Goal: Task Accomplishment & Management: Use online tool/utility

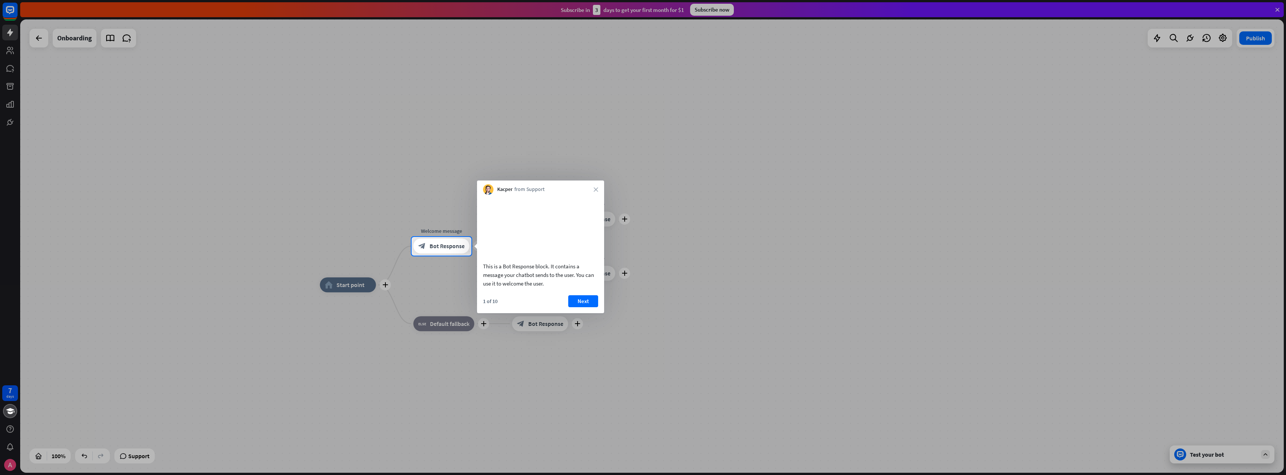
click at [585, 308] on div "1 of 10 Next" at bounding box center [540, 304] width 127 height 18
click at [585, 304] on button "Next" at bounding box center [583, 301] width 30 height 12
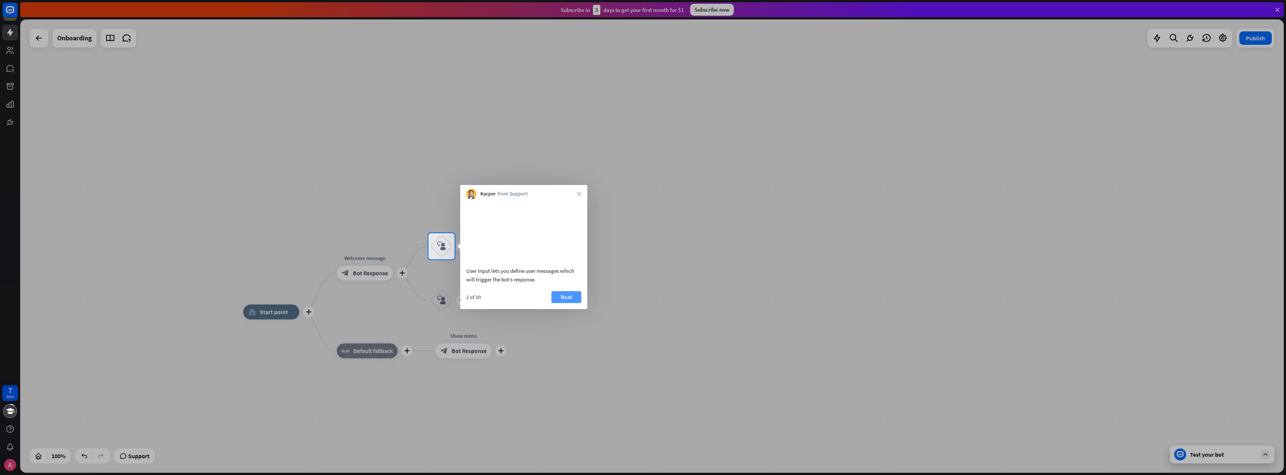
click at [569, 296] on button "Next" at bounding box center [566, 297] width 30 height 12
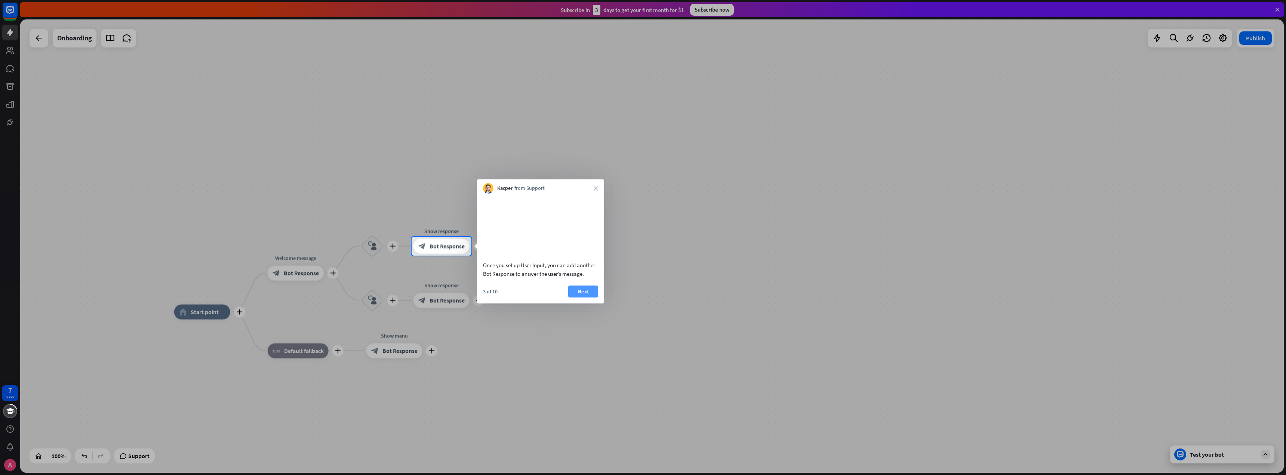
click at [581, 295] on button "Next" at bounding box center [583, 292] width 30 height 12
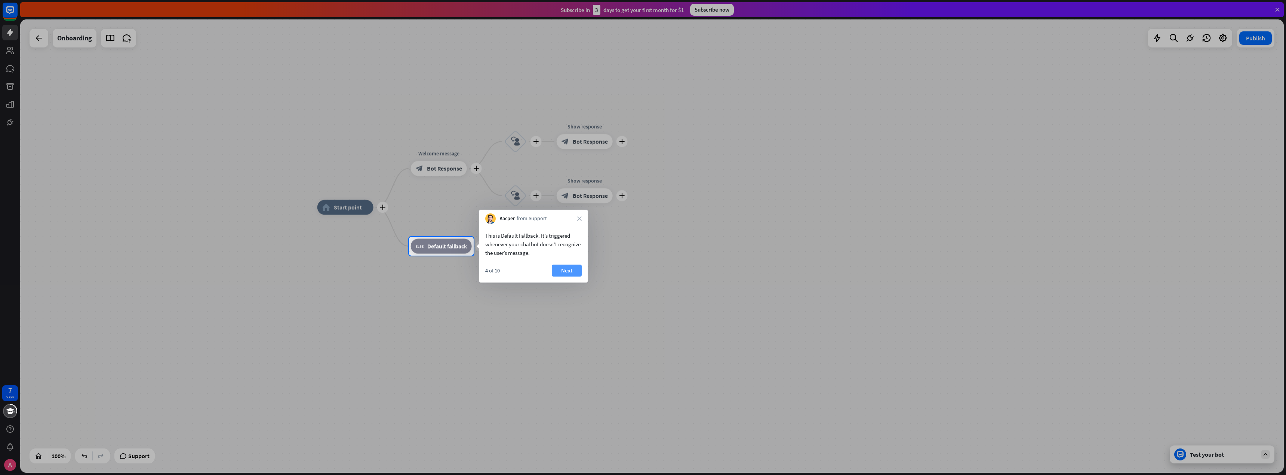
click at [572, 274] on button "Next" at bounding box center [567, 271] width 30 height 12
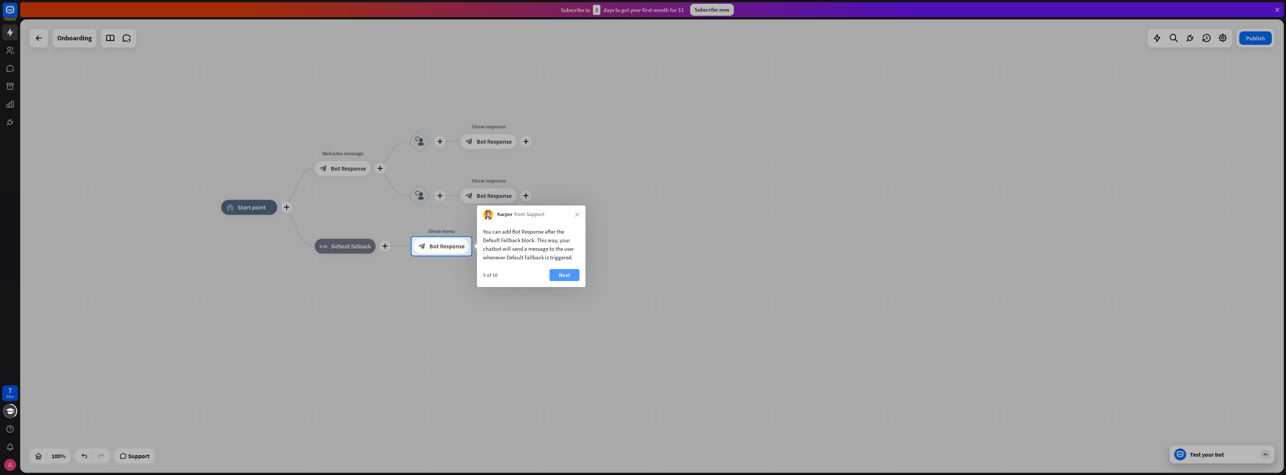
click at [574, 276] on button "Next" at bounding box center [564, 275] width 30 height 12
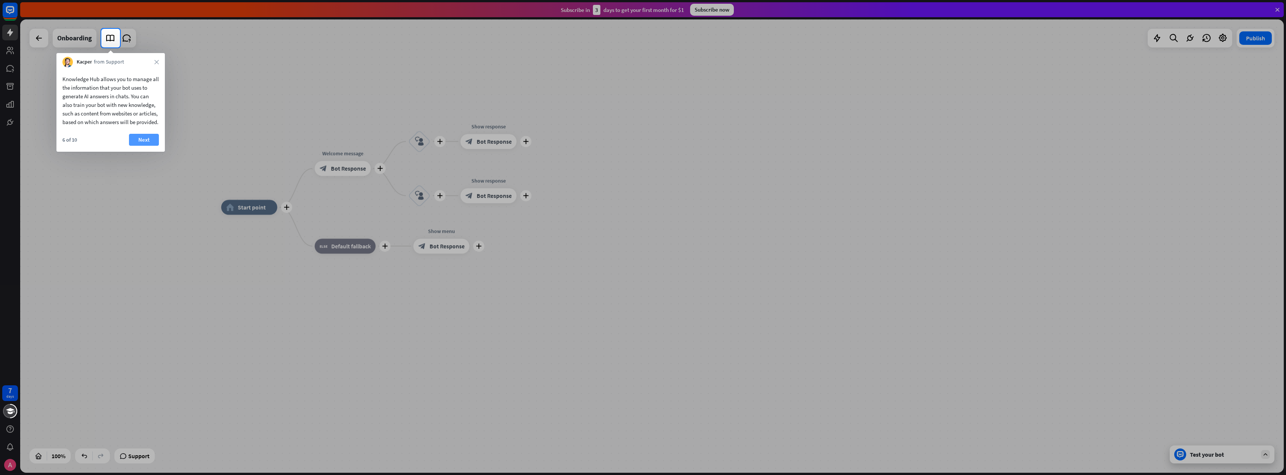
click at [144, 146] on button "Next" at bounding box center [144, 140] width 30 height 12
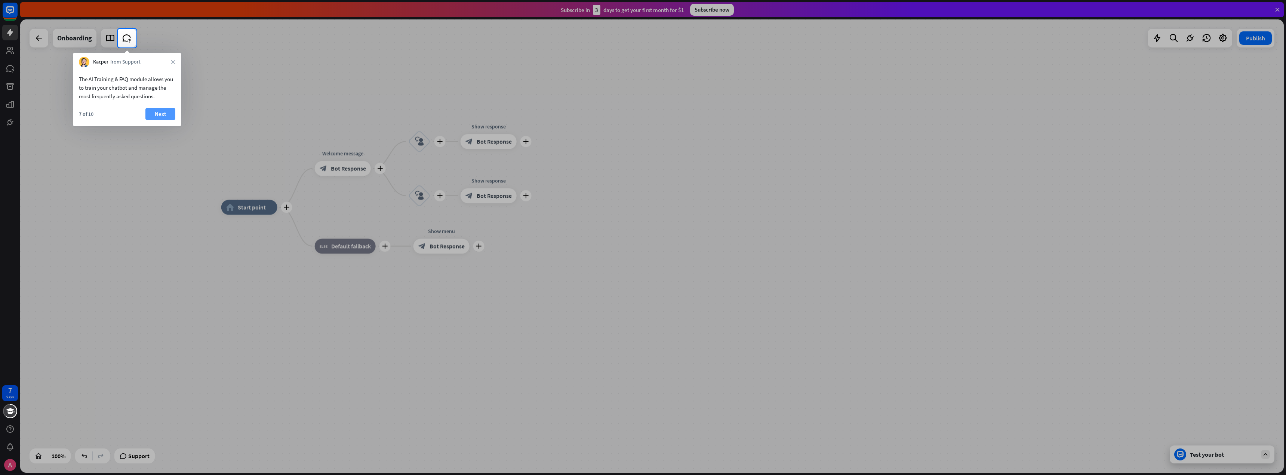
click at [157, 114] on button "Next" at bounding box center [160, 114] width 30 height 12
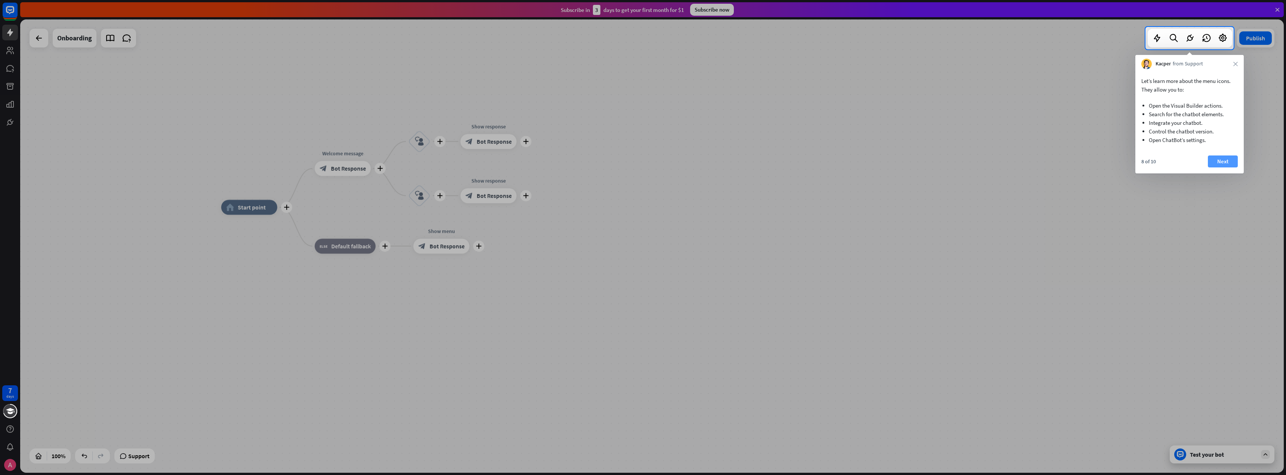
click at [1230, 158] on button "Next" at bounding box center [1223, 161] width 30 height 12
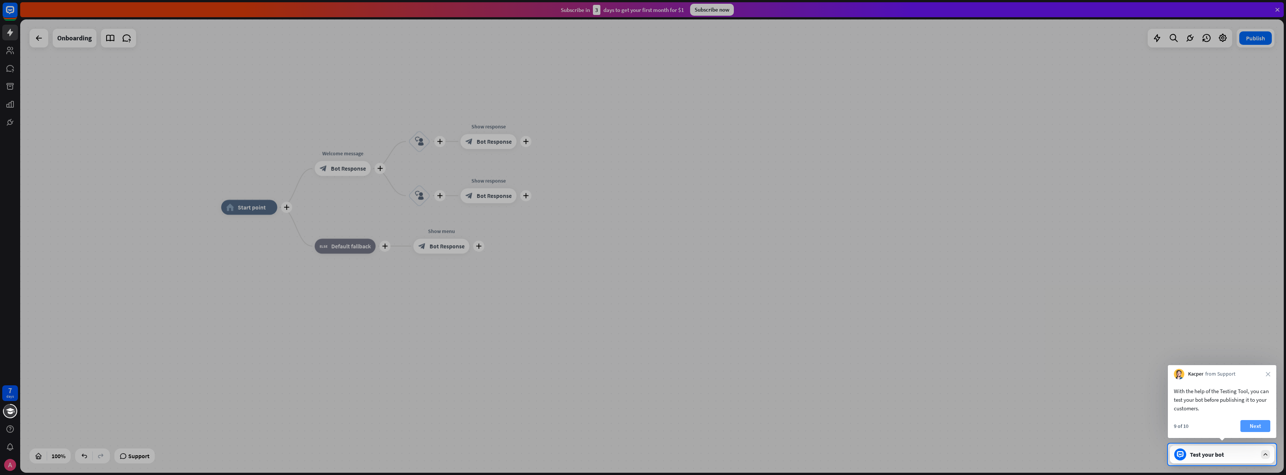
click at [1261, 423] on button "Next" at bounding box center [1255, 426] width 30 height 12
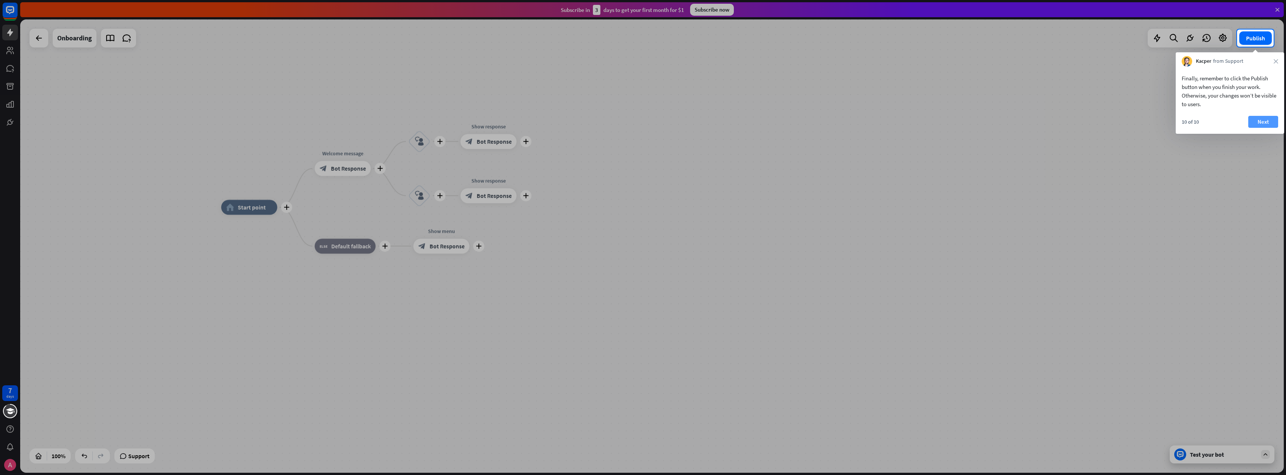
click at [1254, 121] on button "Next" at bounding box center [1263, 122] width 30 height 12
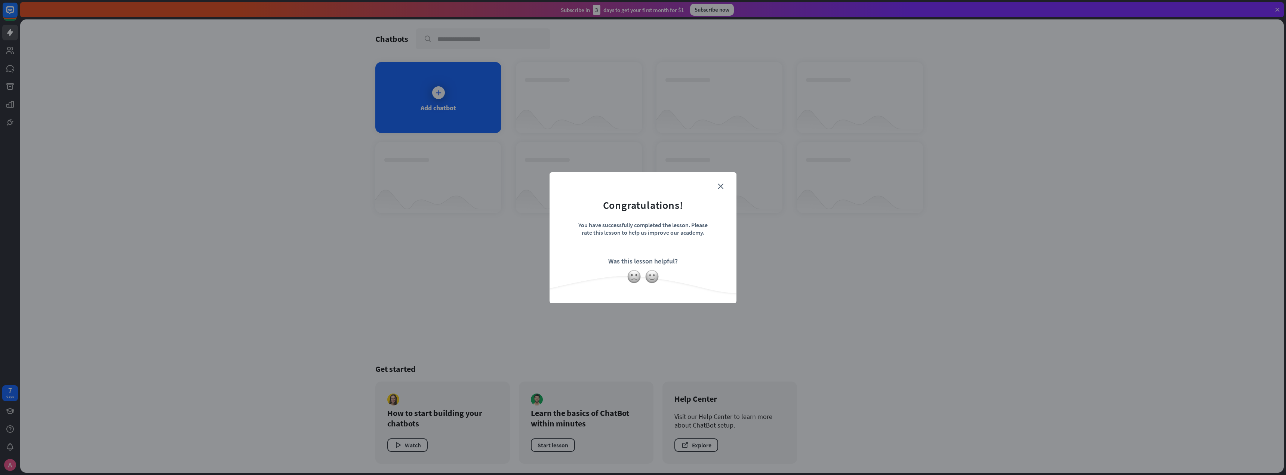
click at [726, 184] on form "Congratulations! You have successfully completed the lesson. Please rate this l…" at bounding box center [643, 226] width 168 height 89
click at [721, 184] on icon "close" at bounding box center [721, 187] width 6 height 6
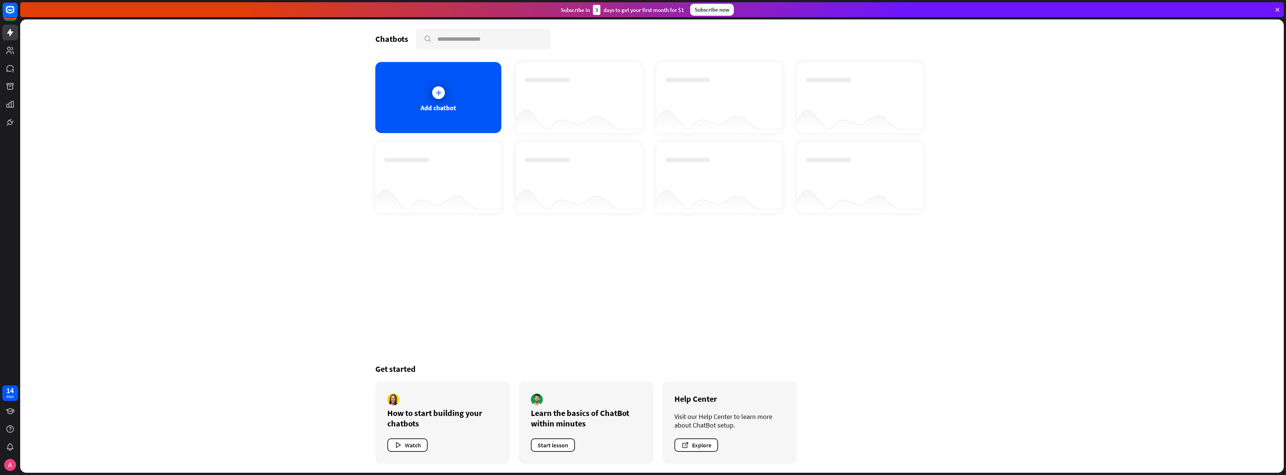
click at [717, 13] on div "Subscribe now" at bounding box center [712, 10] width 44 height 12
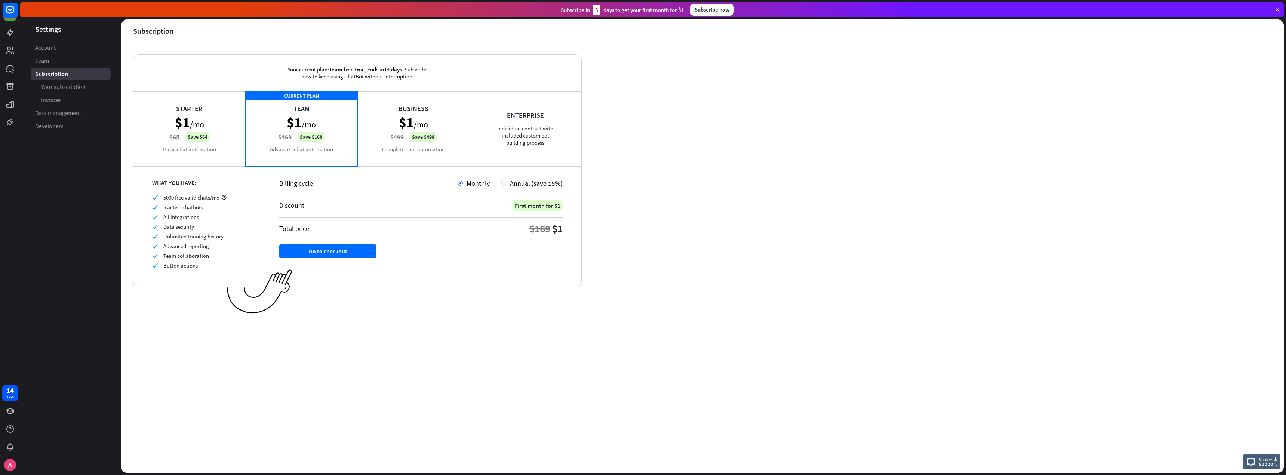
click at [444, 127] on div "Business $1 /mo $499 Save $498 Complete chat automation" at bounding box center [413, 128] width 112 height 75
click at [497, 126] on div "Enterprise Individual contract with included custom bot building process" at bounding box center [525, 128] width 112 height 75
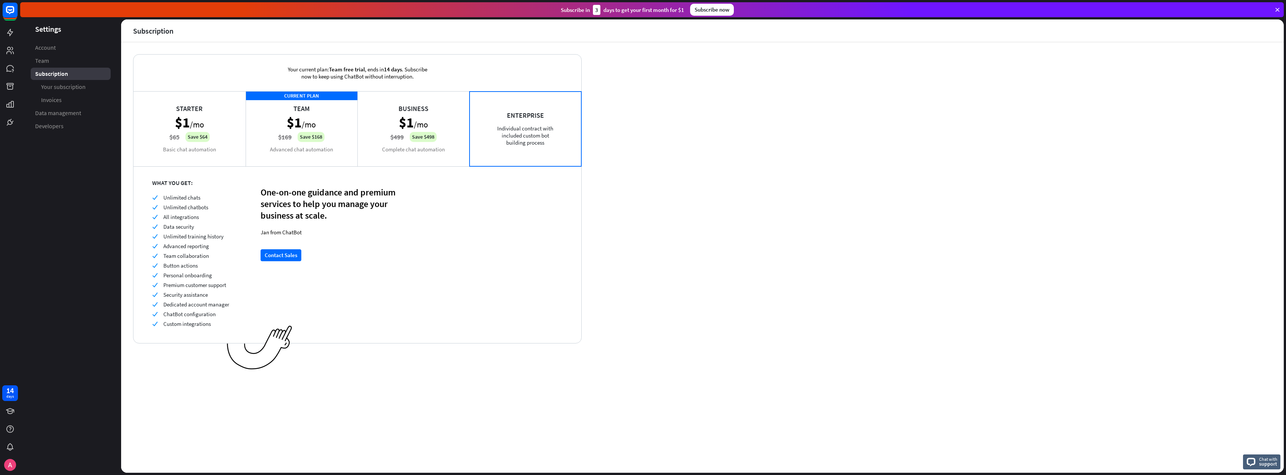
click at [412, 130] on div "Business $1 /mo $499 Save $498 Complete chat automation" at bounding box center [413, 128] width 112 height 75
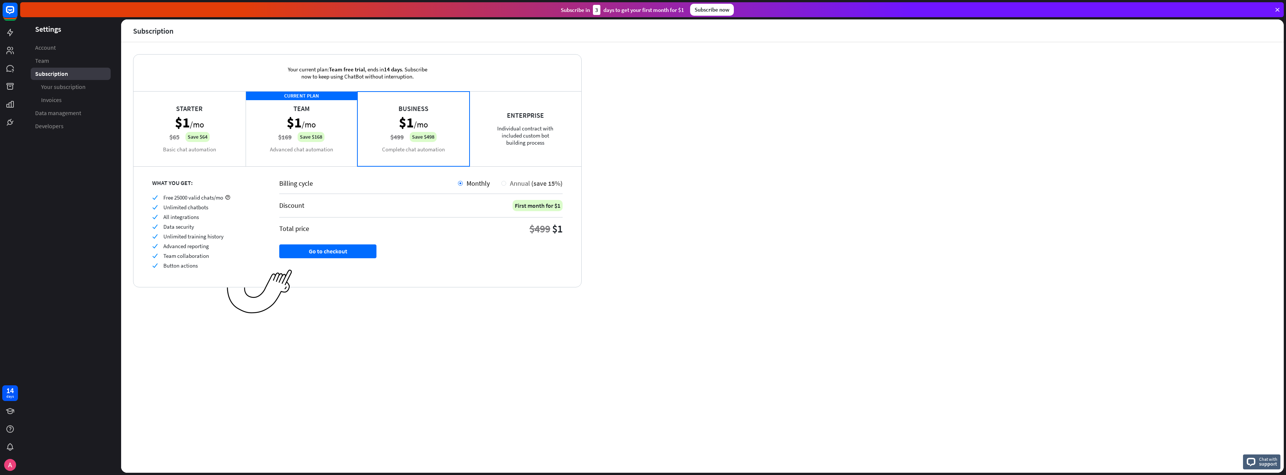
click at [512, 182] on span "Annual" at bounding box center [520, 183] width 20 height 9
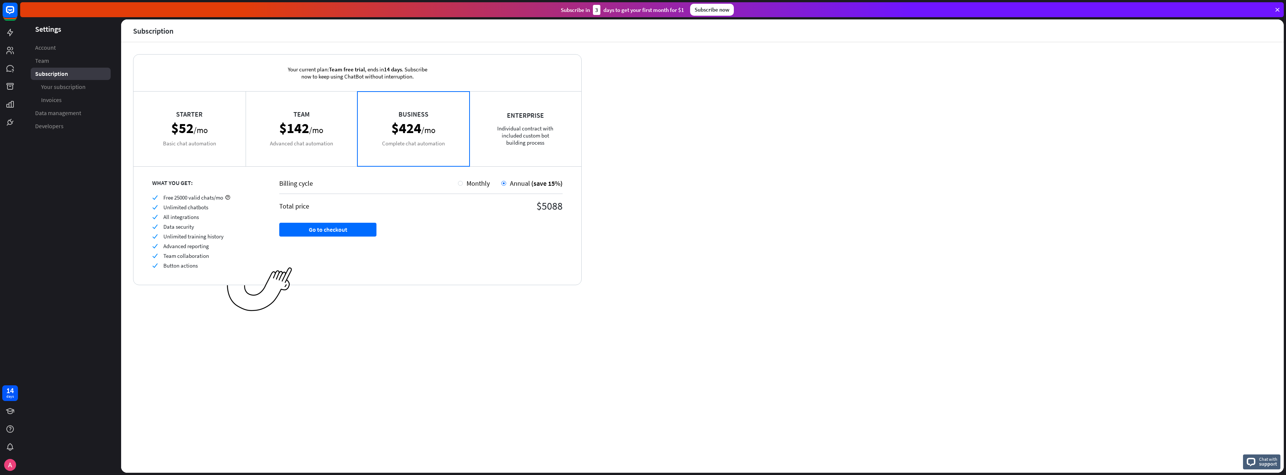
click at [302, 113] on div "Team $142 /mo Advanced chat automation" at bounding box center [302, 128] width 112 height 75
click at [213, 124] on div "Starter $52 /mo Basic chat automation" at bounding box center [189, 128] width 112 height 75
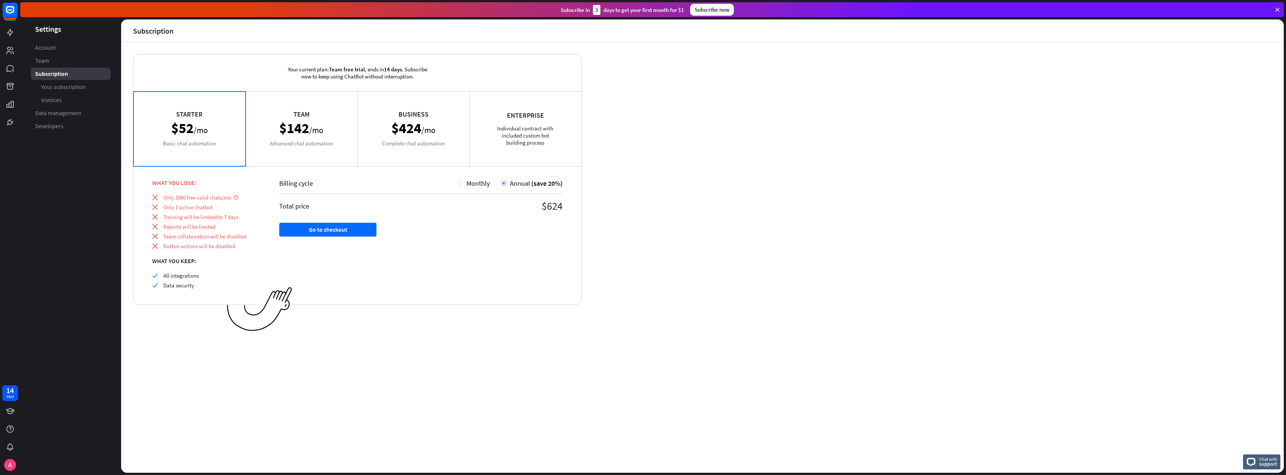
click at [291, 123] on div "Team $142 /mo Advanced chat automation" at bounding box center [302, 128] width 112 height 75
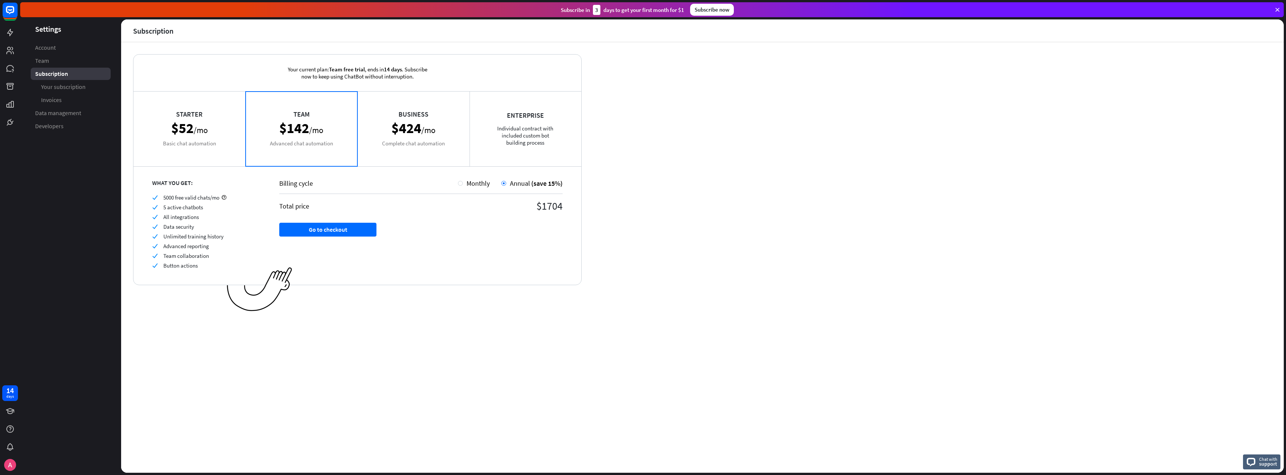
click at [413, 124] on div "Business $424 /mo Complete chat automation" at bounding box center [413, 128] width 112 height 75
click at [291, 123] on div "Team $142 /mo Advanced chat automation" at bounding box center [302, 128] width 112 height 75
click at [91, 91] on link "Your subscription" at bounding box center [71, 87] width 80 height 12
click at [86, 53] on link "Account" at bounding box center [71, 47] width 80 height 12
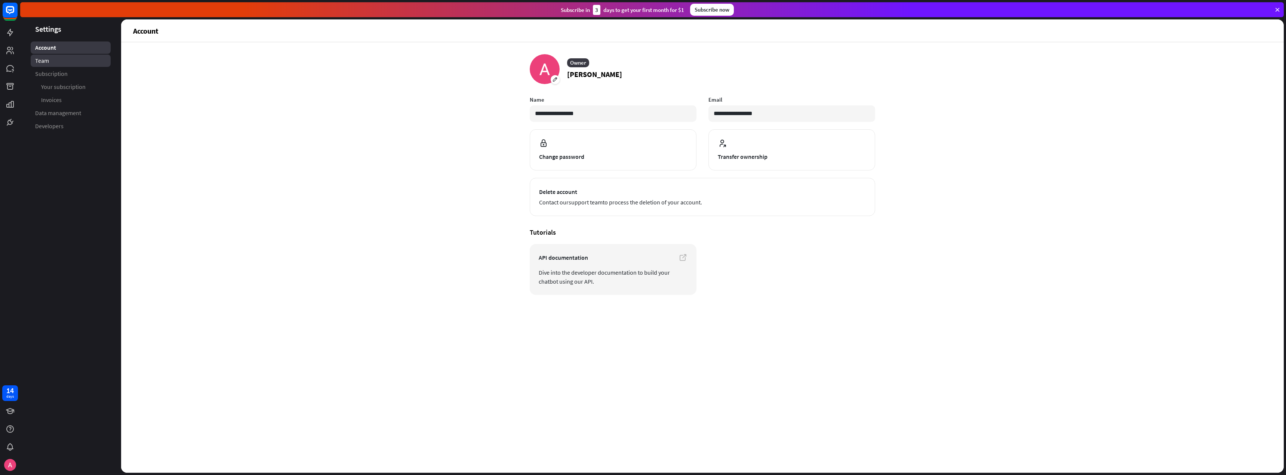
click at [86, 56] on link "Team" at bounding box center [71, 61] width 80 height 12
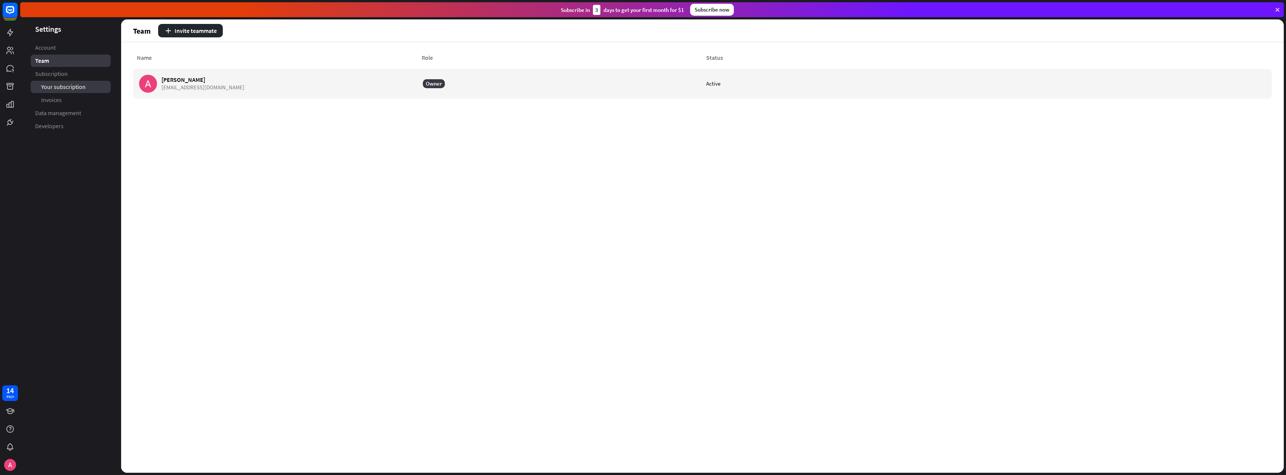
click at [77, 89] on span "Your subscription" at bounding box center [63, 87] width 44 height 8
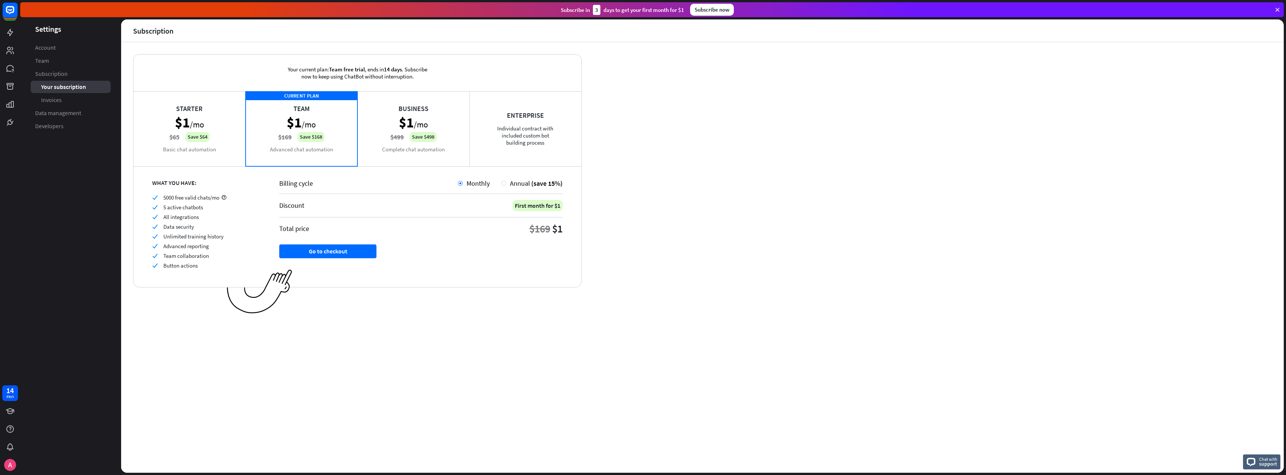
click at [411, 110] on div "Business $1 /mo $499 Save $498 Complete chat automation" at bounding box center [413, 128] width 112 height 75
click at [331, 118] on div "CURRENT PLAN Team $1 /mo $169 Save $168 Advanced chat automation" at bounding box center [302, 128] width 112 height 75
click at [393, 118] on div "Business $1 /mo $499 Save $498 Complete chat automation" at bounding box center [413, 128] width 112 height 75
click at [298, 121] on div "CURRENT PLAN Team $1 /mo $169 Save $168 Advanced chat automation" at bounding box center [302, 128] width 112 height 75
click at [13, 33] on icon at bounding box center [10, 32] width 9 height 9
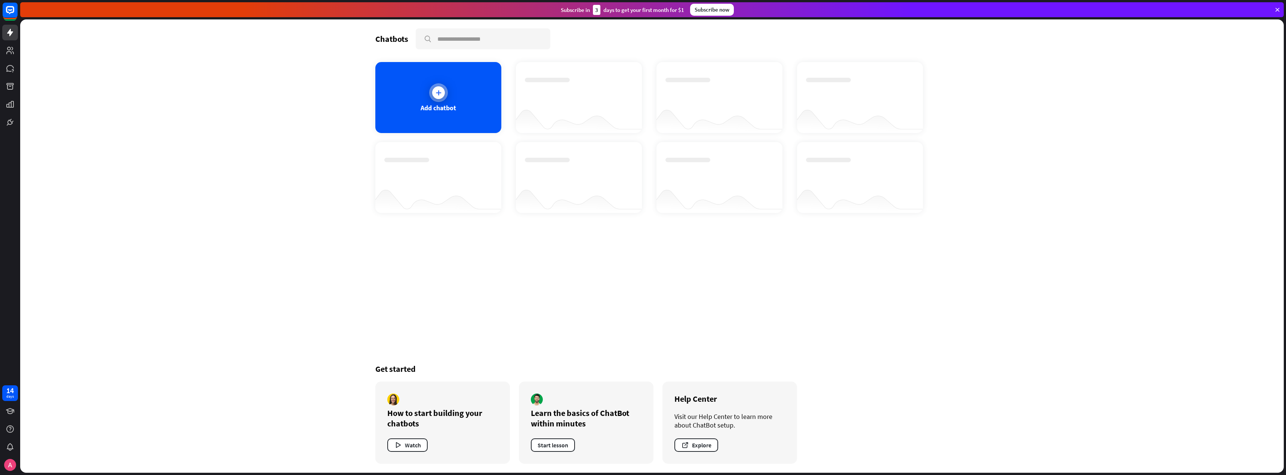
click at [424, 93] on div "Add chatbot" at bounding box center [438, 97] width 126 height 71
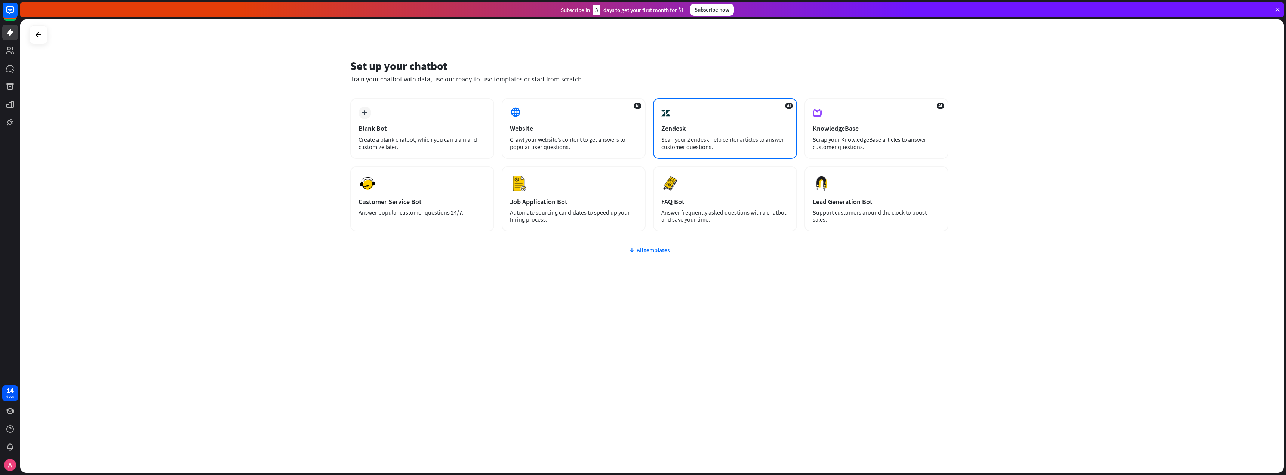
click at [709, 143] on div "Scan your Zendesk help center articles to answer customer questions." at bounding box center [724, 143] width 127 height 15
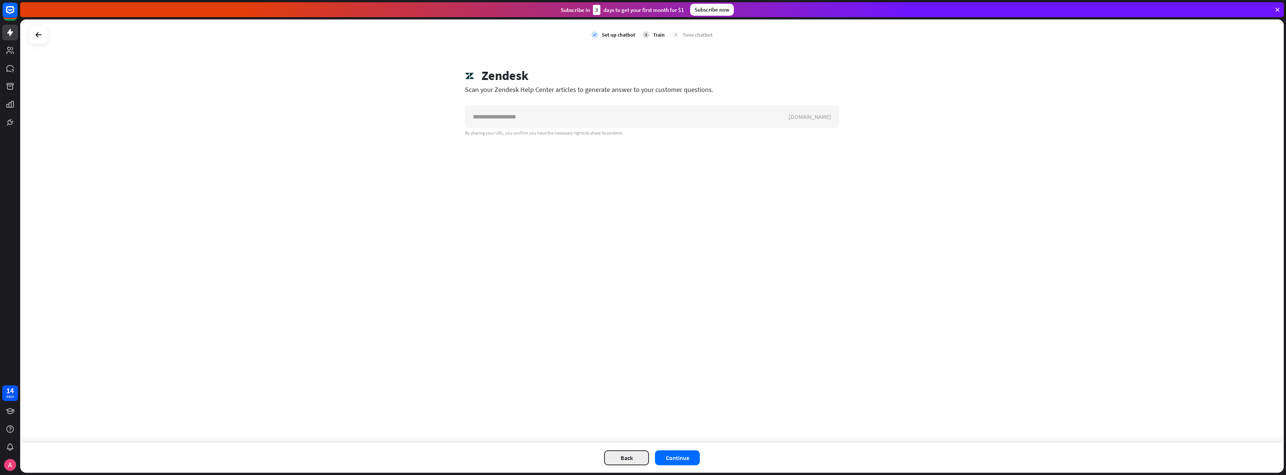
click at [627, 455] on button "Back" at bounding box center [626, 457] width 45 height 15
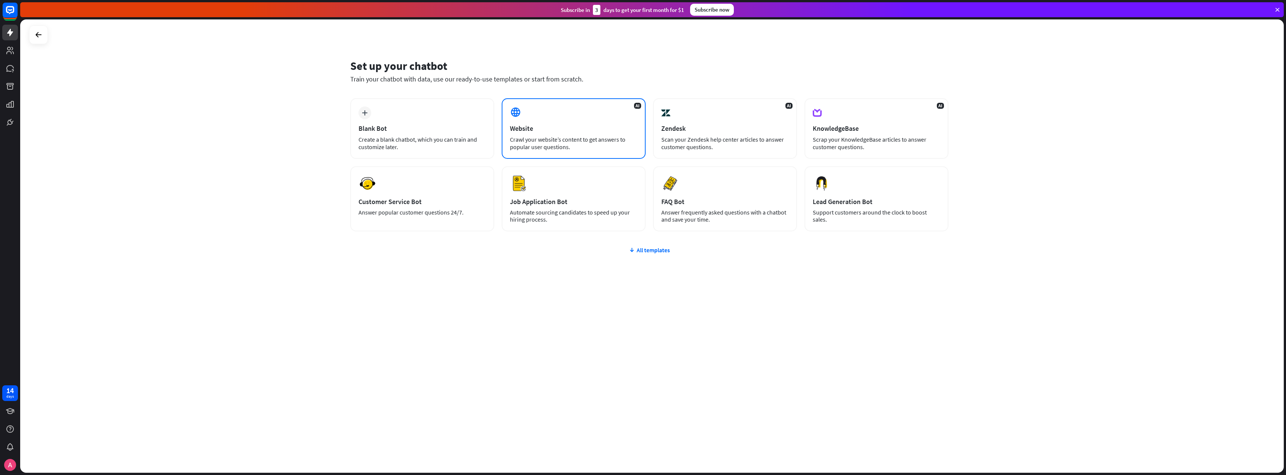
click at [569, 115] on div "AI Website Crawl your website’s content to get answers to popular user question…" at bounding box center [574, 128] width 144 height 61
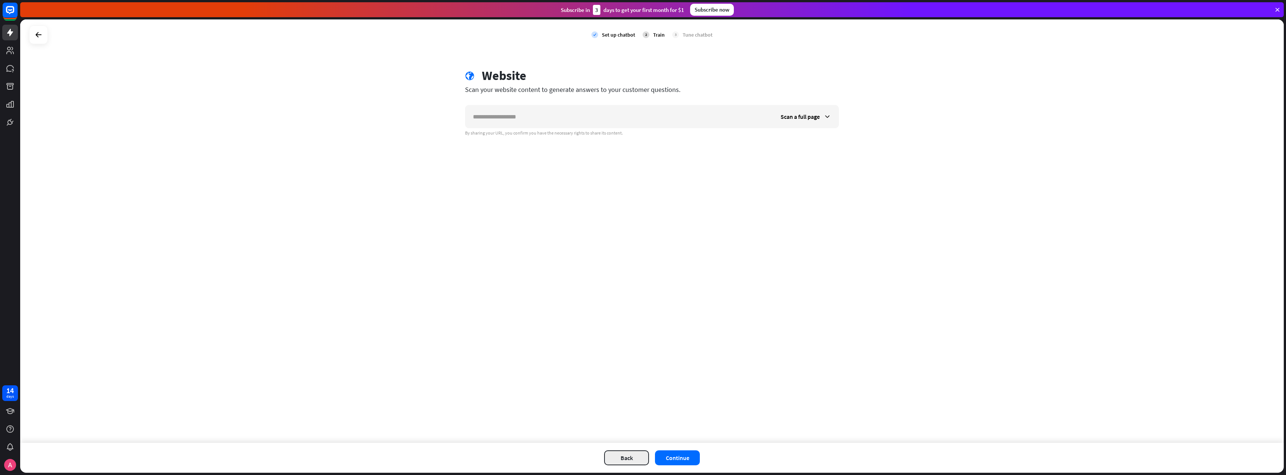
click at [626, 463] on button "Back" at bounding box center [626, 457] width 45 height 15
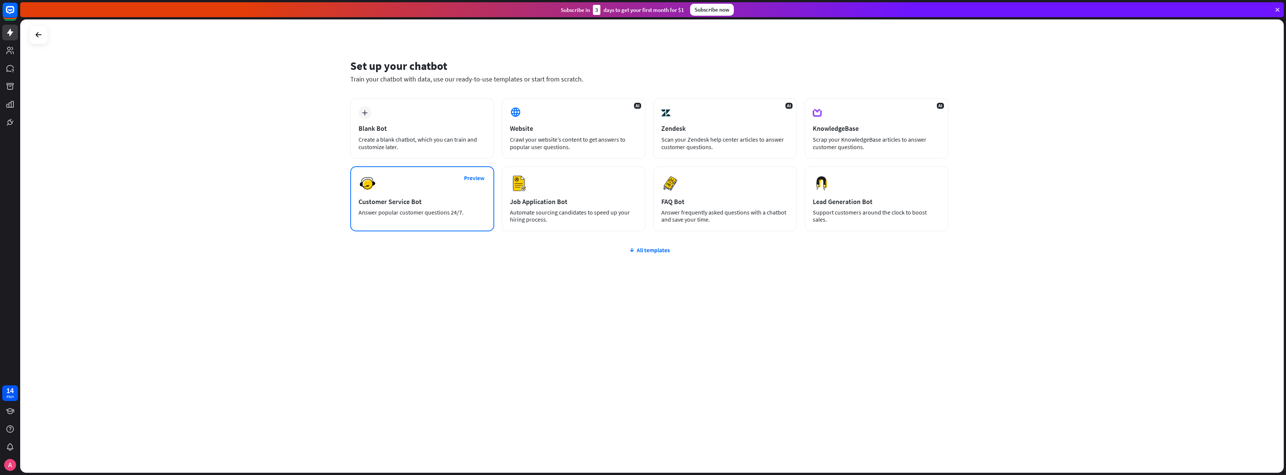
click at [378, 197] on div "Preview Customer Service Bot Answer popular customer questions 24/7." at bounding box center [422, 198] width 144 height 65
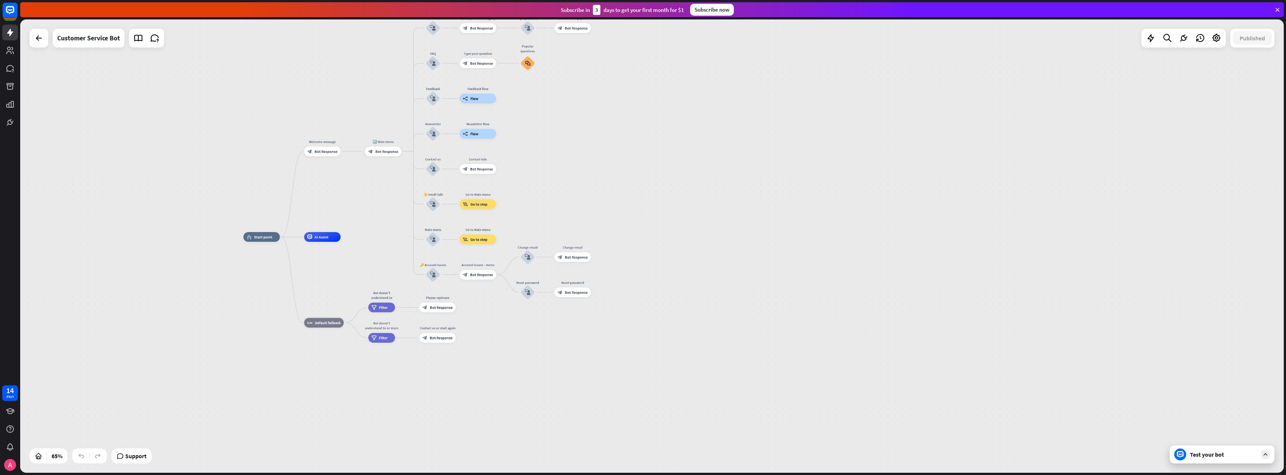
click at [1217, 459] on div "Test your bot" at bounding box center [1222, 455] width 105 height 18
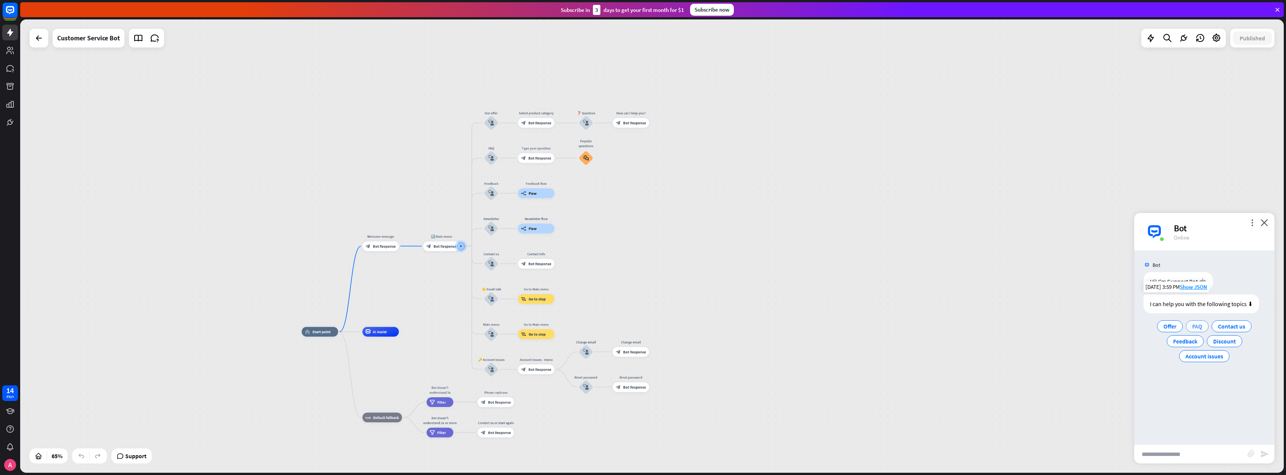
click at [1199, 325] on span "FAQ" at bounding box center [1197, 326] width 10 height 7
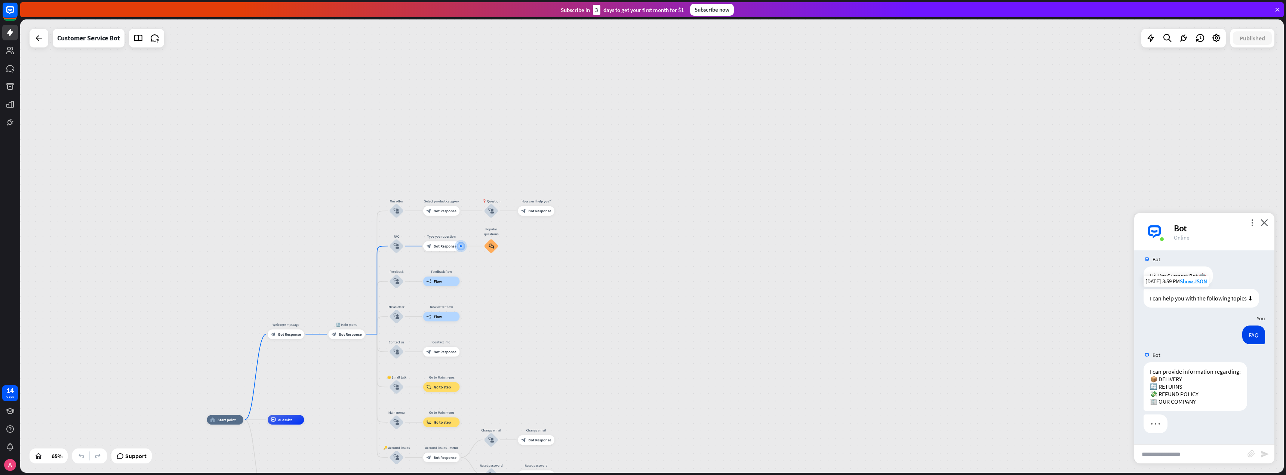
scroll to position [6, 0]
click at [1180, 454] on input "text" at bounding box center [1190, 454] width 113 height 19
type input "********"
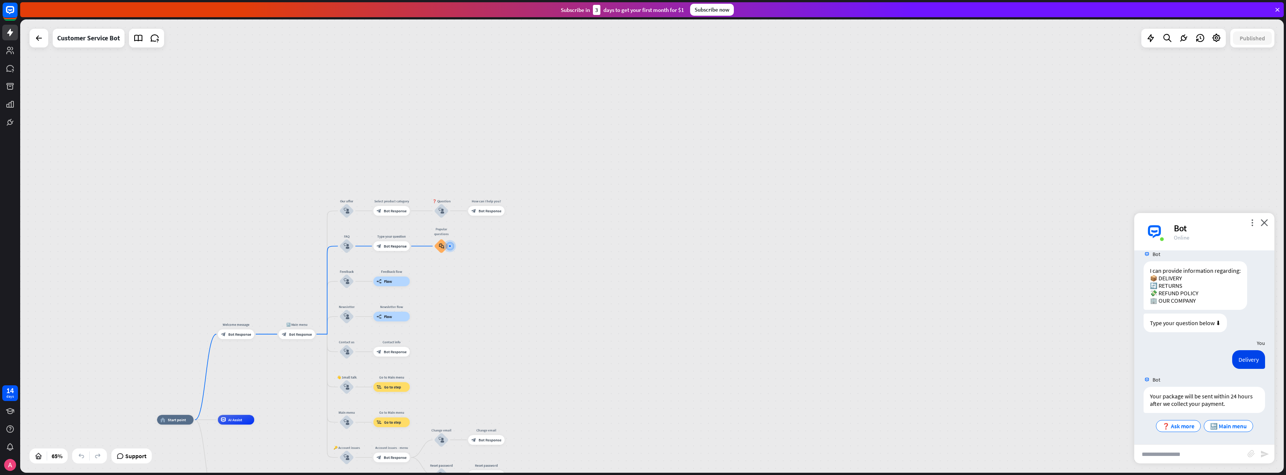
scroll to position [107, 0]
click at [1239, 424] on span "🔙 Main menu" at bounding box center [1228, 425] width 37 height 7
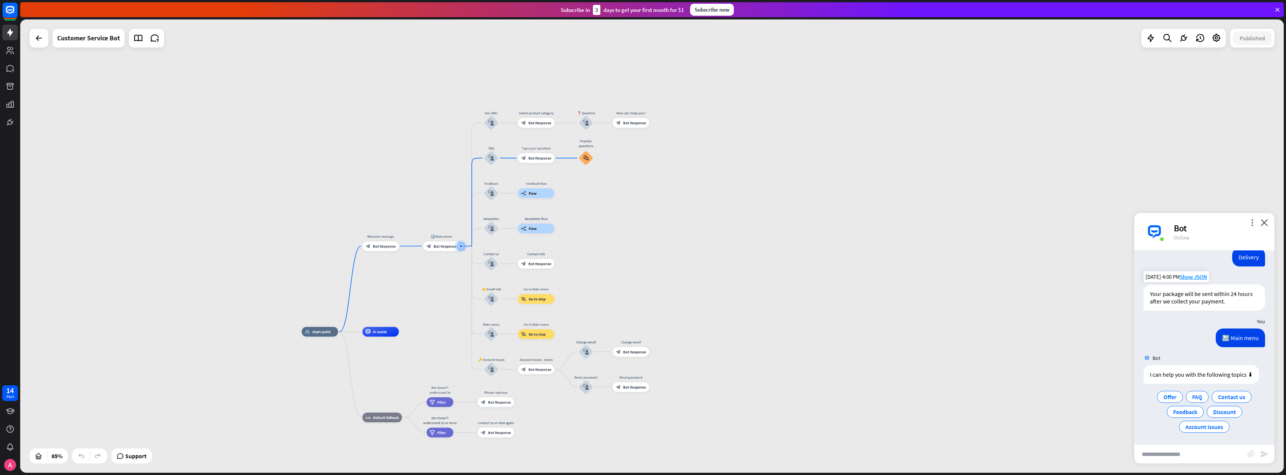
scroll to position [210, 0]
click at [490, 302] on div "block_user_input" at bounding box center [491, 299] width 15 height 15
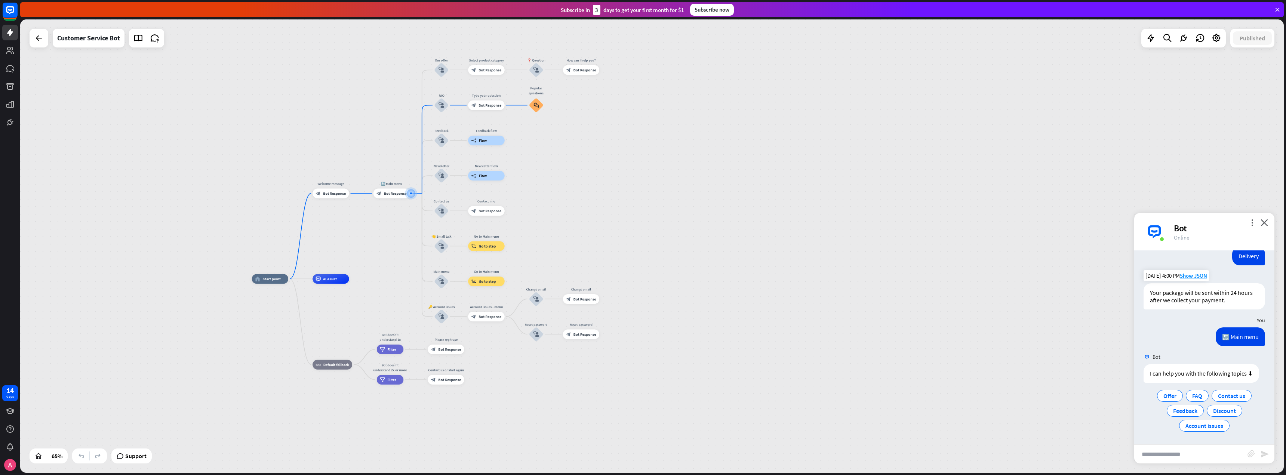
click at [1157, 450] on input "text" at bounding box center [1190, 454] width 113 height 19
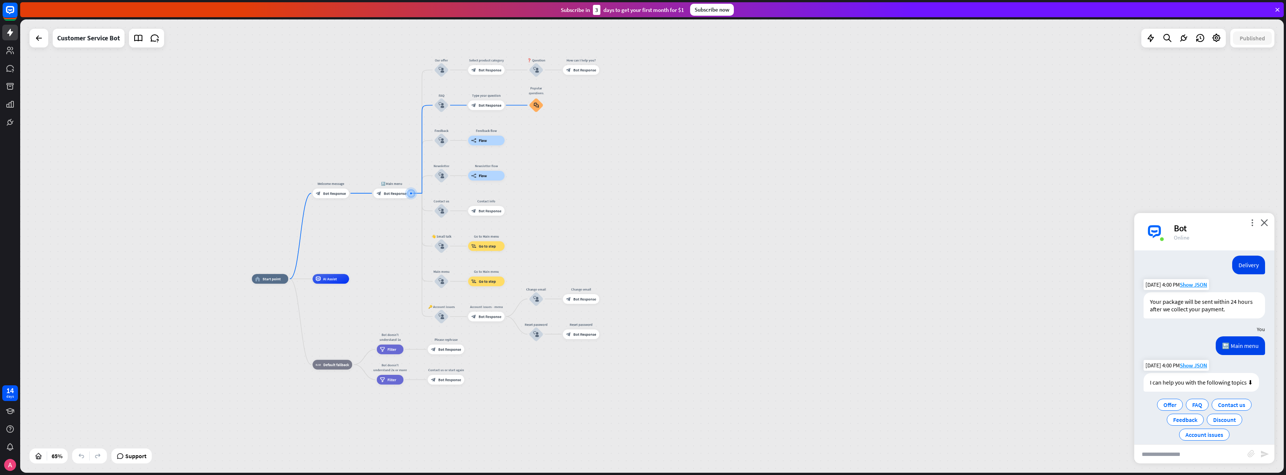
scroll to position [210, 0]
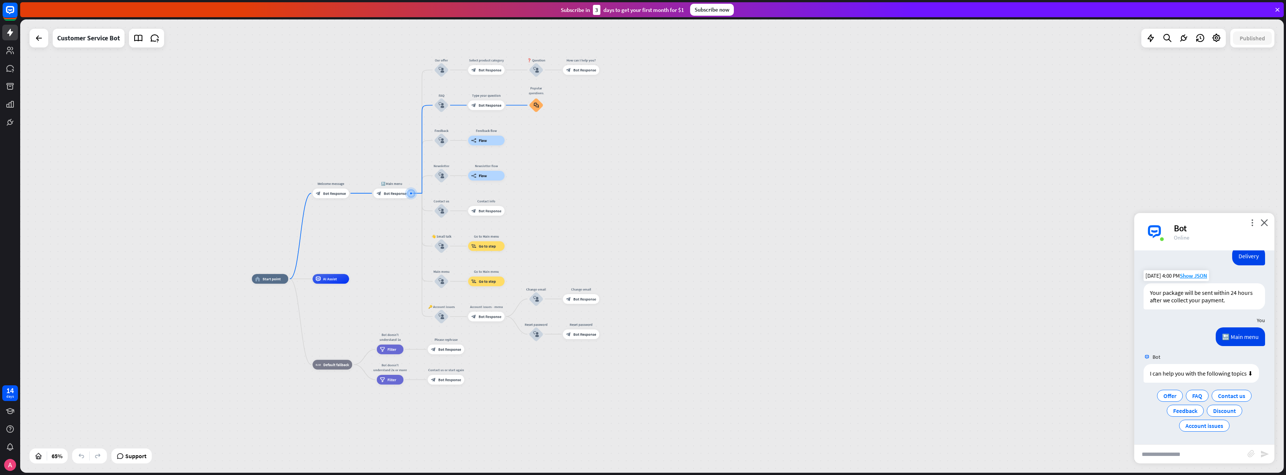
click at [1155, 447] on input "text" at bounding box center [1190, 454] width 113 height 19
type input "**"
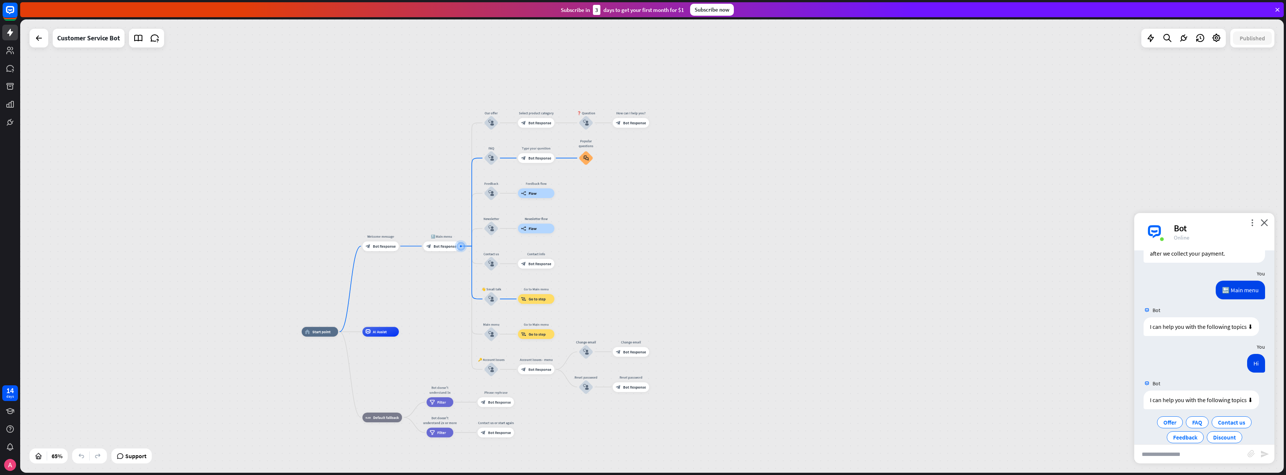
scroll to position [283, 0]
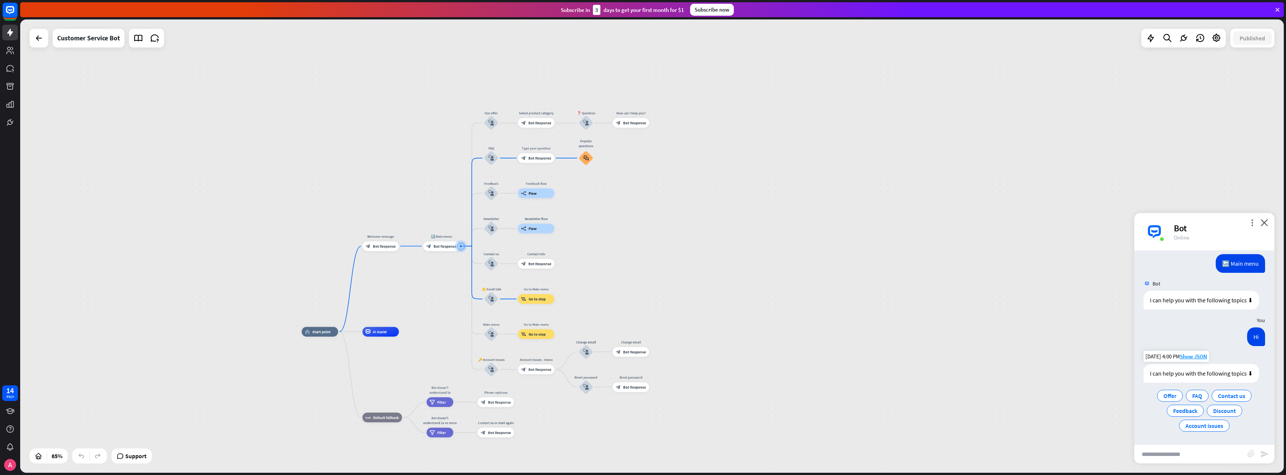
click at [1173, 402] on div "Offer FAQ Contact us Feedback Discount Account issues" at bounding box center [1203, 410] width 121 height 45
click at [1173, 399] on span "Offer" at bounding box center [1169, 395] width 13 height 7
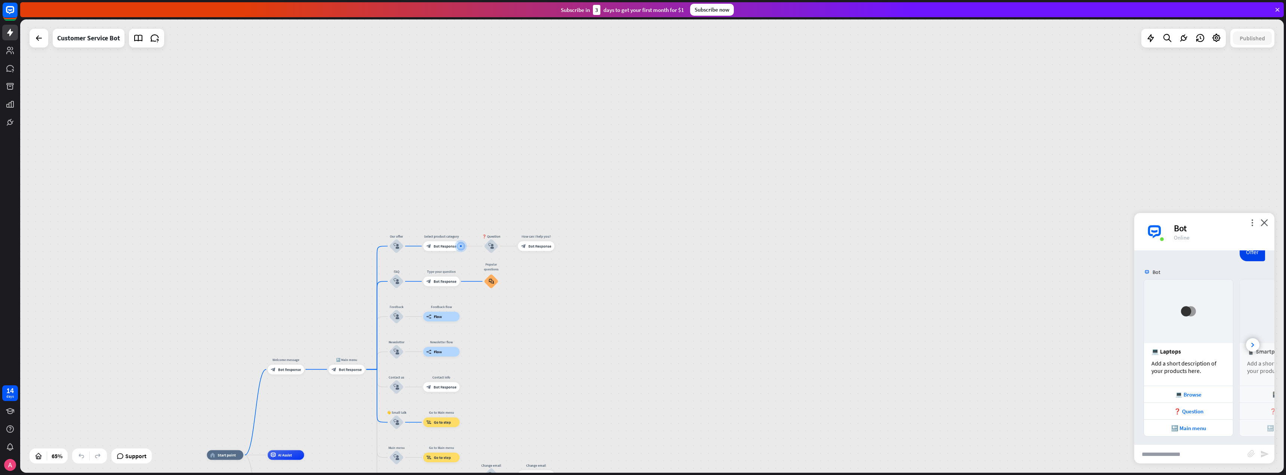
scroll to position [445, 0]
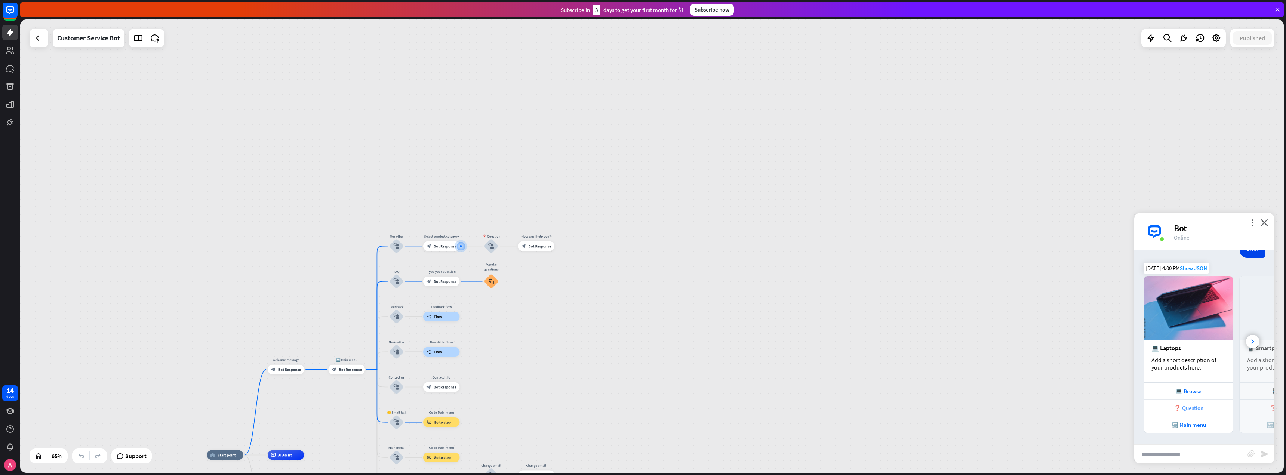
click at [1191, 408] on div "❓ Question" at bounding box center [1188, 407] width 81 height 7
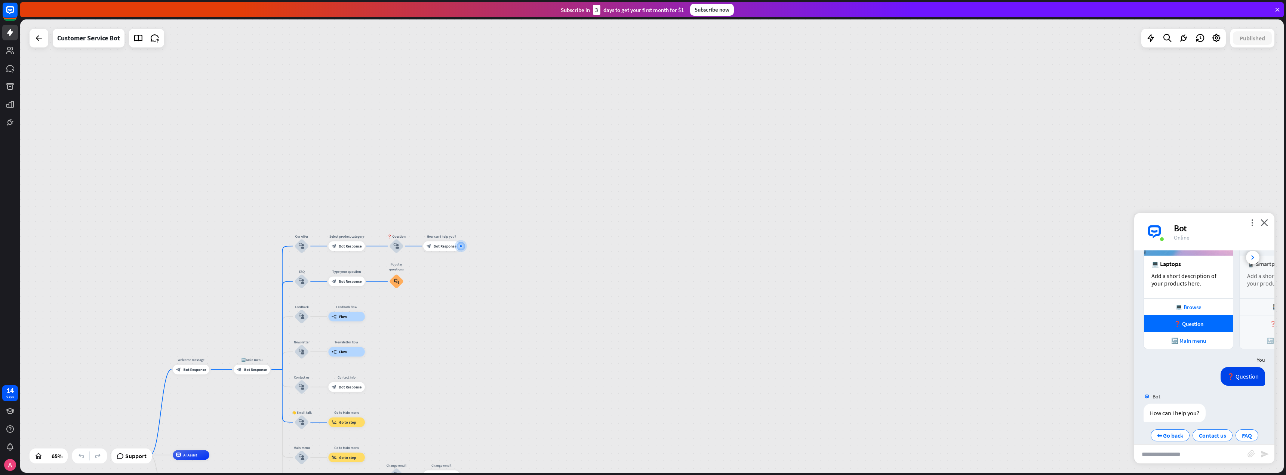
scroll to position [539, 0]
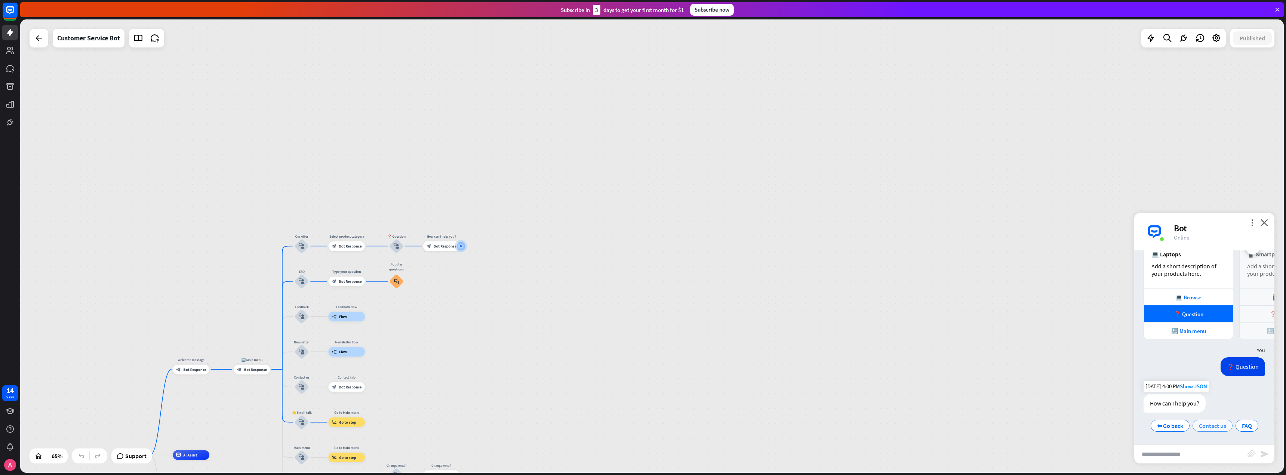
click at [1225, 425] on div "Contact us" at bounding box center [1212, 426] width 40 height 12
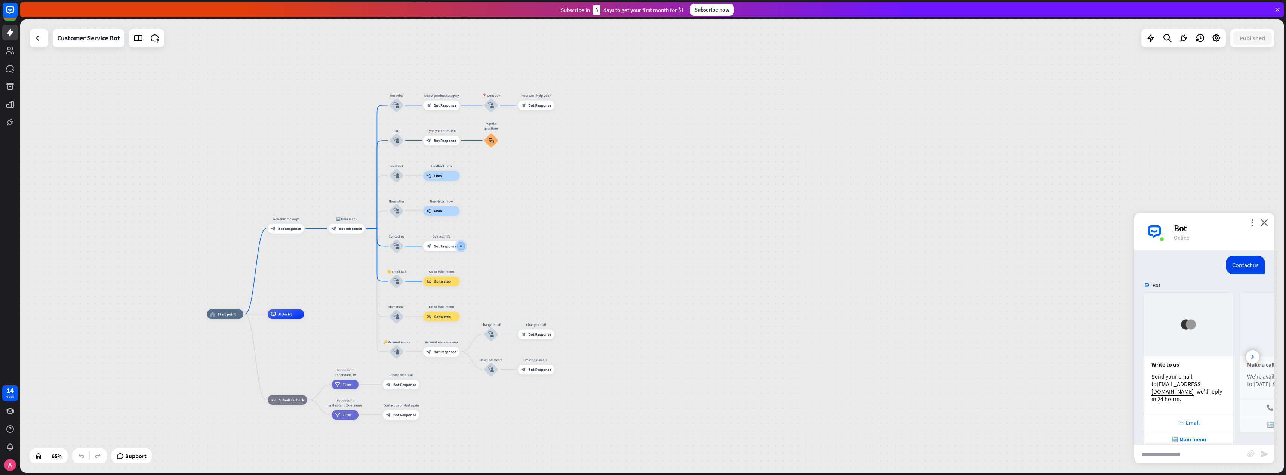
scroll to position [721, 0]
click at [1251, 348] on icon at bounding box center [1252, 350] width 3 height 4
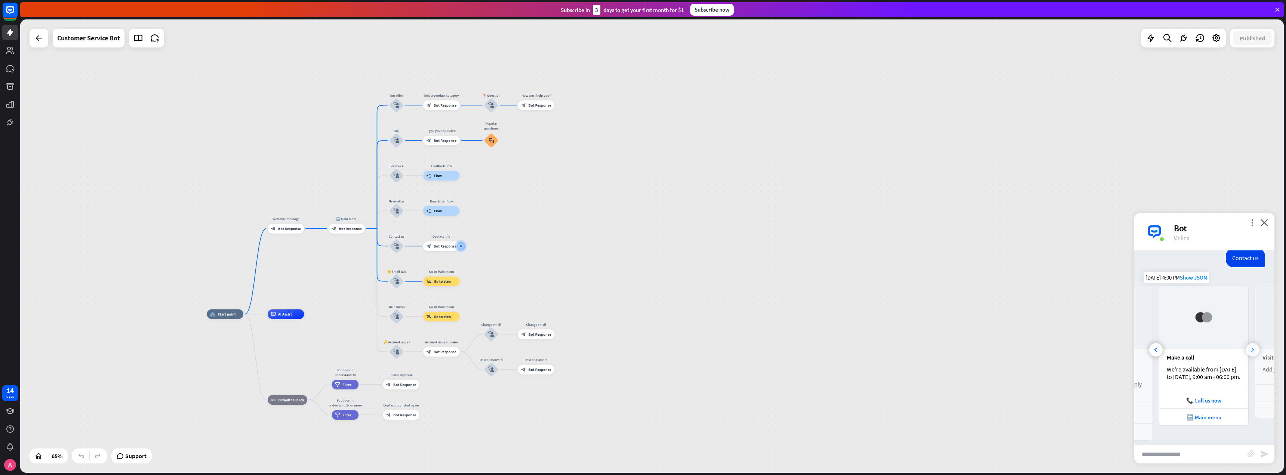
scroll to position [0, 83]
click at [1159, 347] on div at bounding box center [1155, 349] width 13 height 13
click at [1206, 412] on div "📨 Email" at bounding box center [1188, 415] width 81 height 7
click at [891, 77] on div "home_2 Start point Welcome message block_bot_response Bot Response 🔙 Main menu …" at bounding box center [651, 245] width 1263 height 453
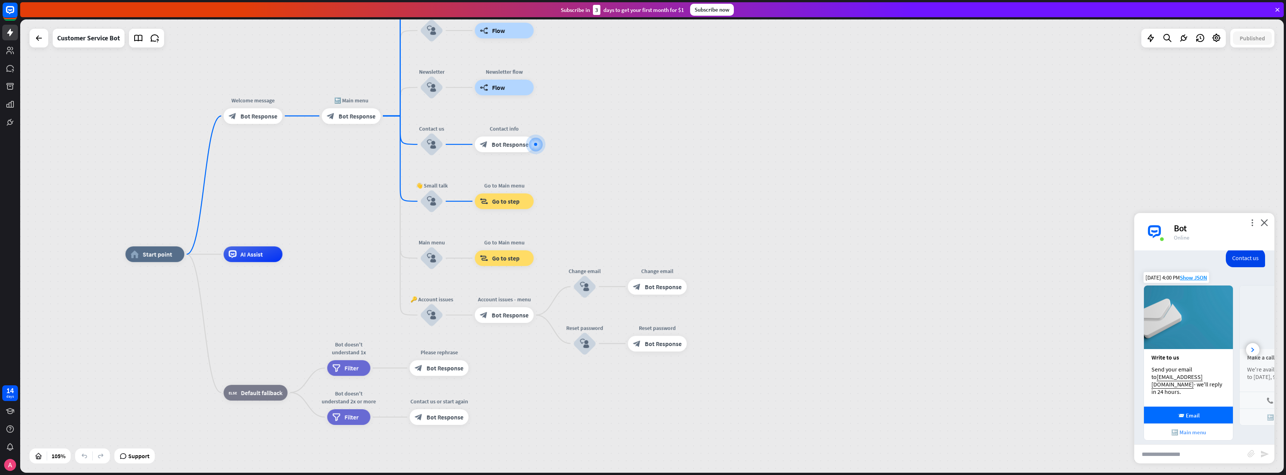
click at [1184, 429] on div "🔙 Main menu" at bounding box center [1188, 432] width 81 height 7
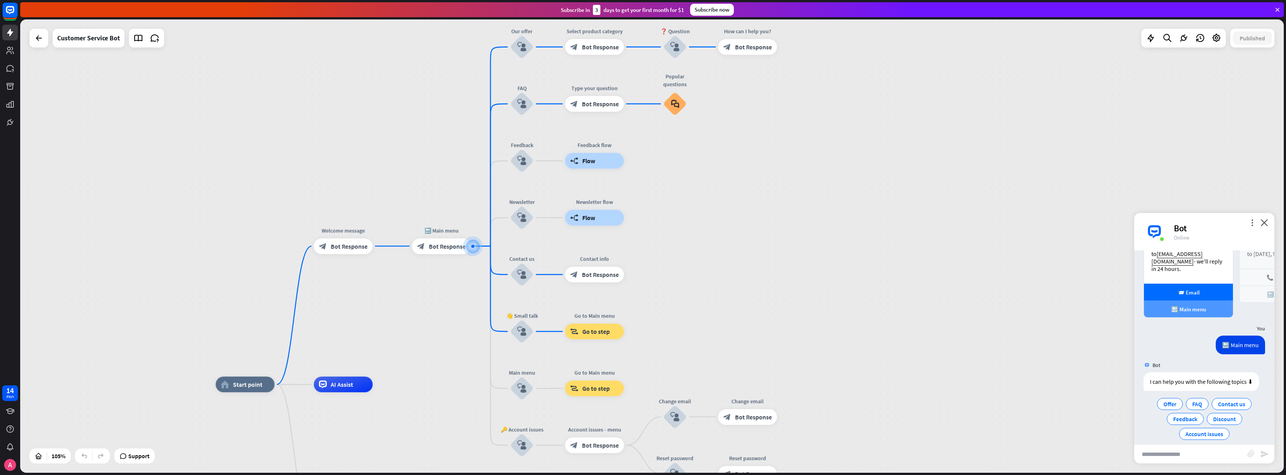
scroll to position [844, 0]
click at [1212, 429] on span "Account issues" at bounding box center [1204, 432] width 38 height 7
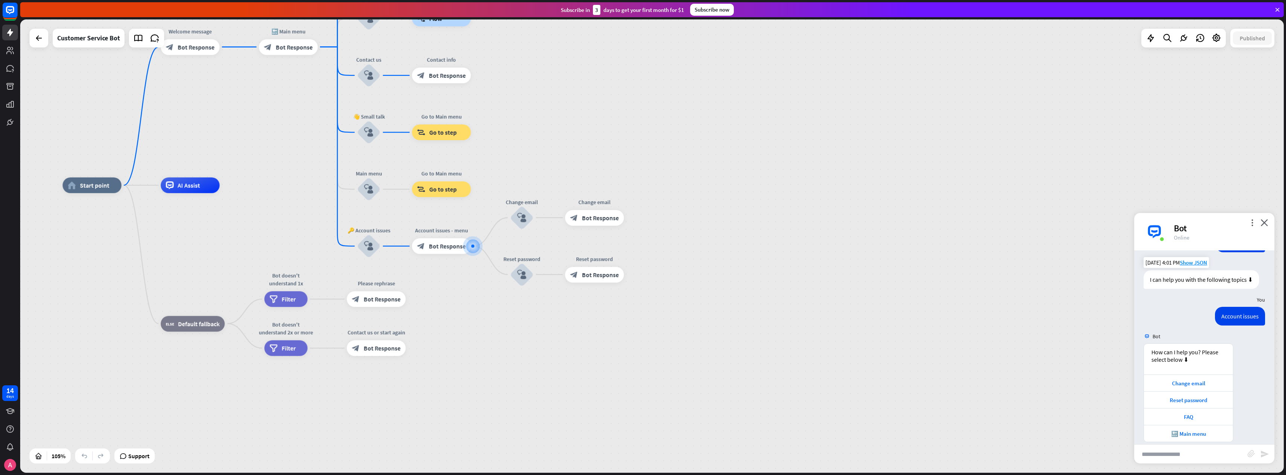
scroll to position [947, 0]
click at [1193, 373] on div "Change email" at bounding box center [1188, 381] width 89 height 17
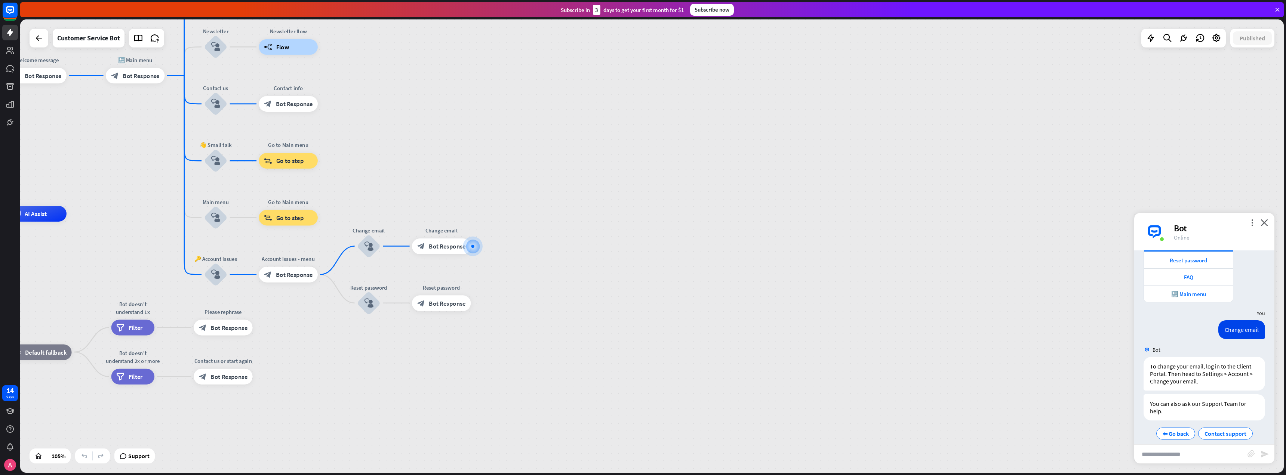
scroll to position [1086, 0]
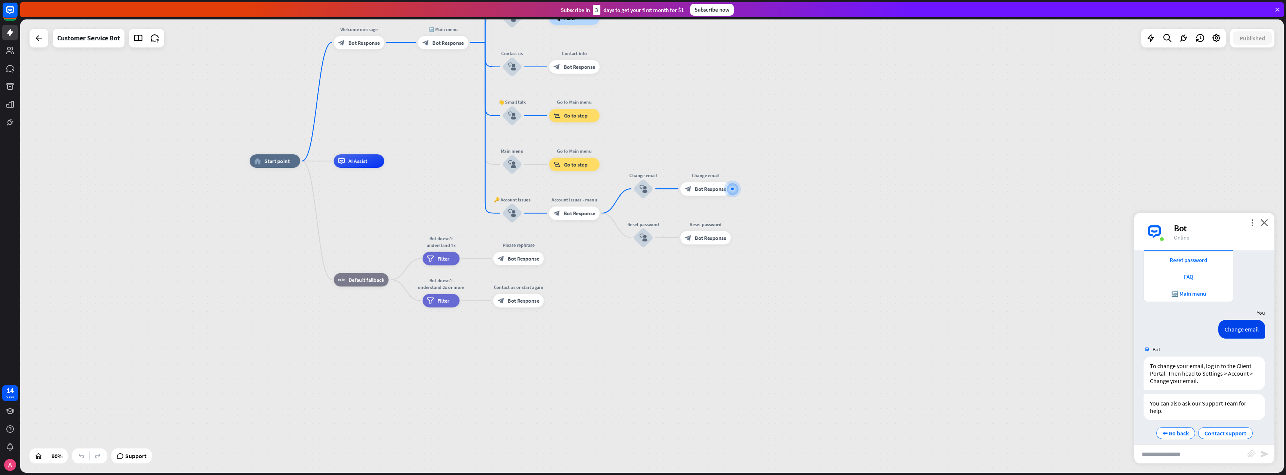
drag, startPoint x: 393, startPoint y: 370, endPoint x: 619, endPoint y: 286, distance: 241.9
click at [619, 286] on div "home_2 Start point Welcome message block_bot_response Bot Response 🔙 Main menu …" at bounding box center [818, 365] width 1137 height 408
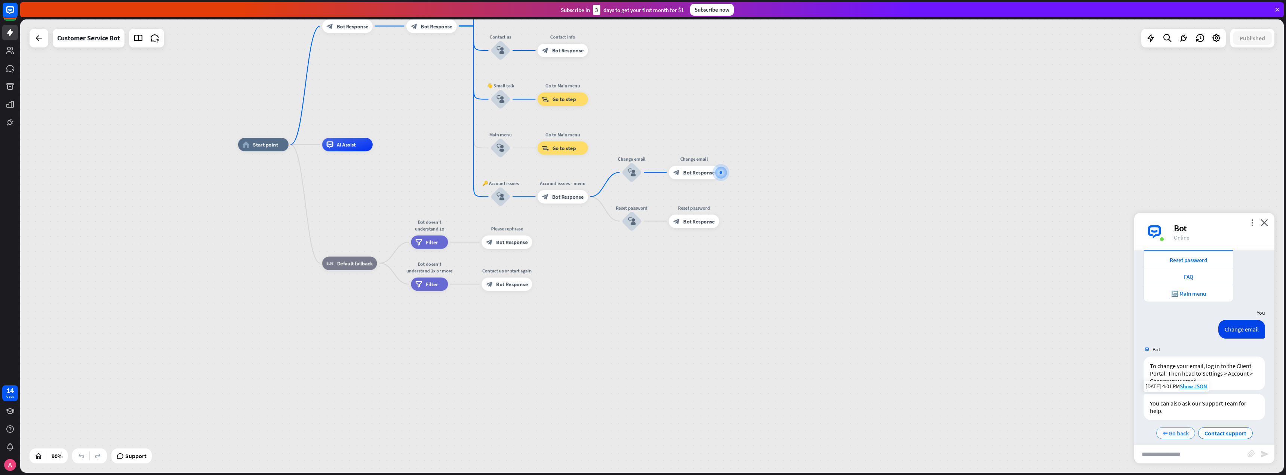
click at [1173, 429] on span "⬅ Go back" at bounding box center [1175, 432] width 26 height 7
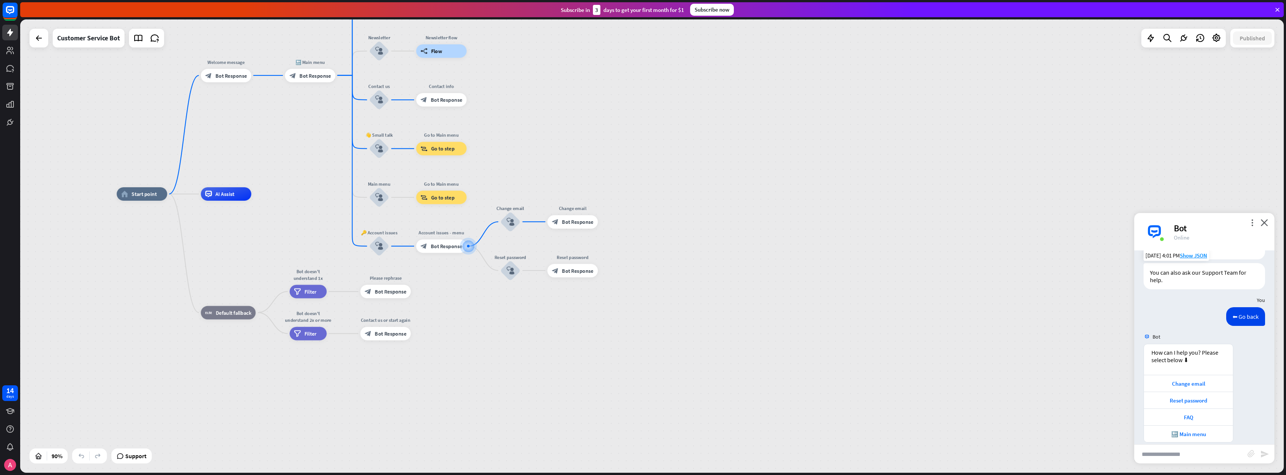
scroll to position [1219, 0]
click at [1173, 429] on div "🔙 Main menu" at bounding box center [1188, 432] width 81 height 7
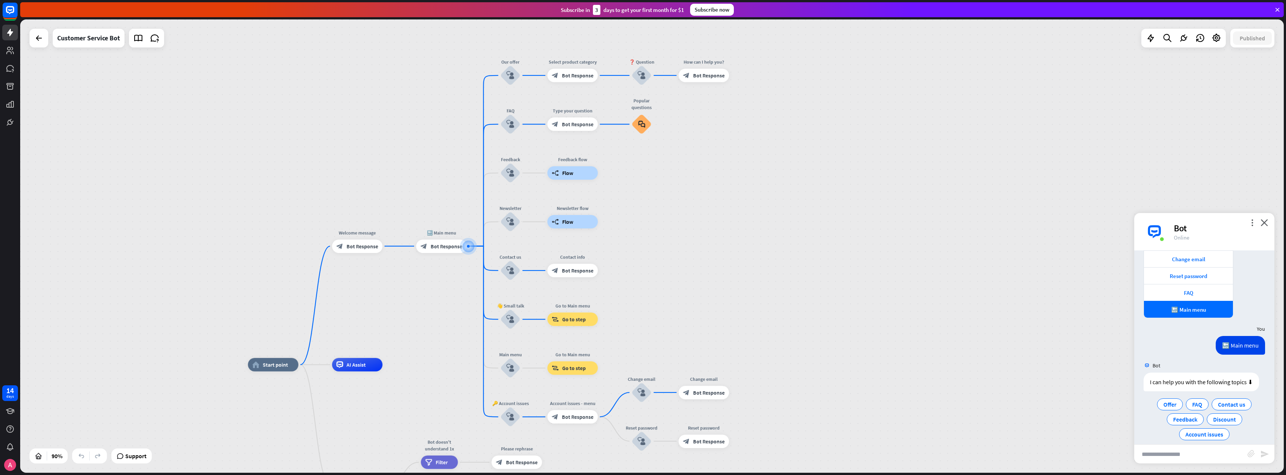
scroll to position [1342, 0]
click at [1257, 224] on div "Bot" at bounding box center [1220, 228] width 92 height 12
click at [1254, 224] on icon "more_vert" at bounding box center [1251, 222] width 7 height 7
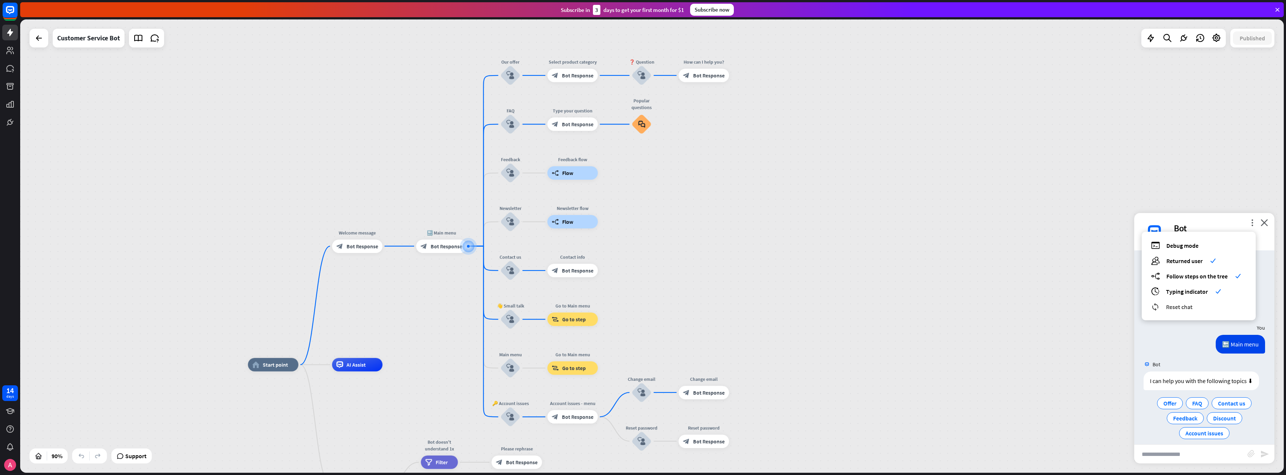
click at [1192, 309] on span "Reset chat" at bounding box center [1179, 306] width 27 height 7
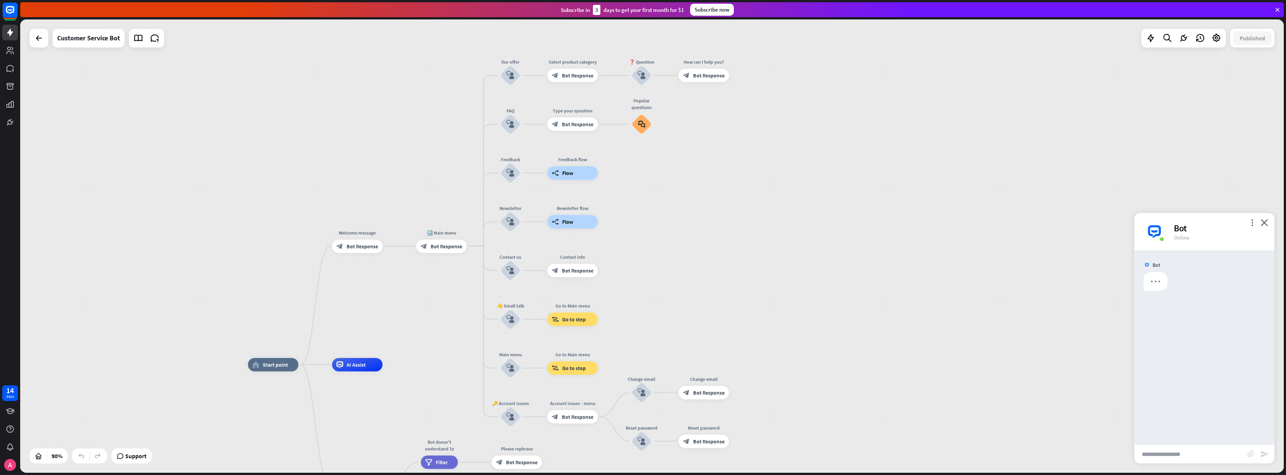
scroll to position [0, 0]
click at [1265, 222] on icon "close" at bounding box center [1263, 222] width 7 height 7
